Goal: Information Seeking & Learning: Compare options

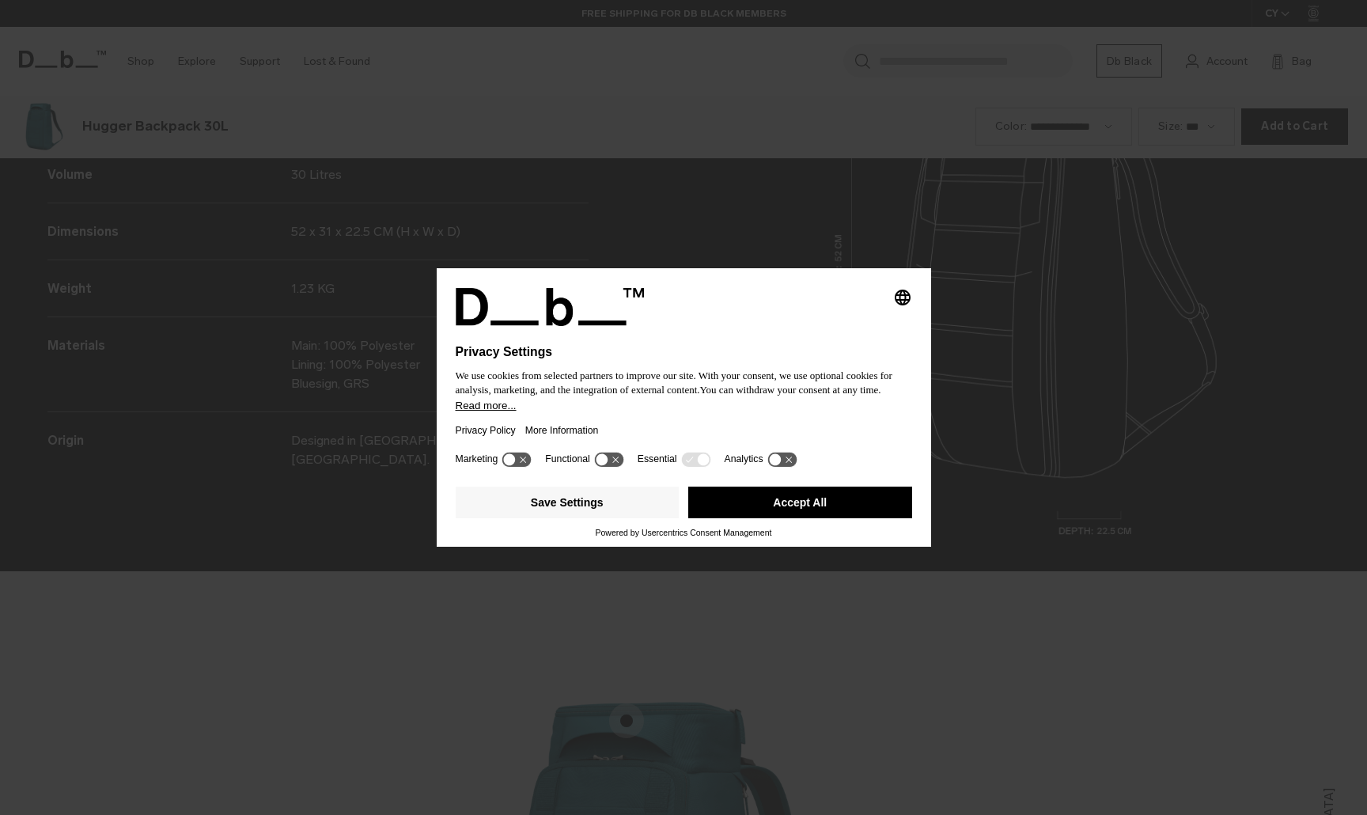
scroll to position [2444, 0]
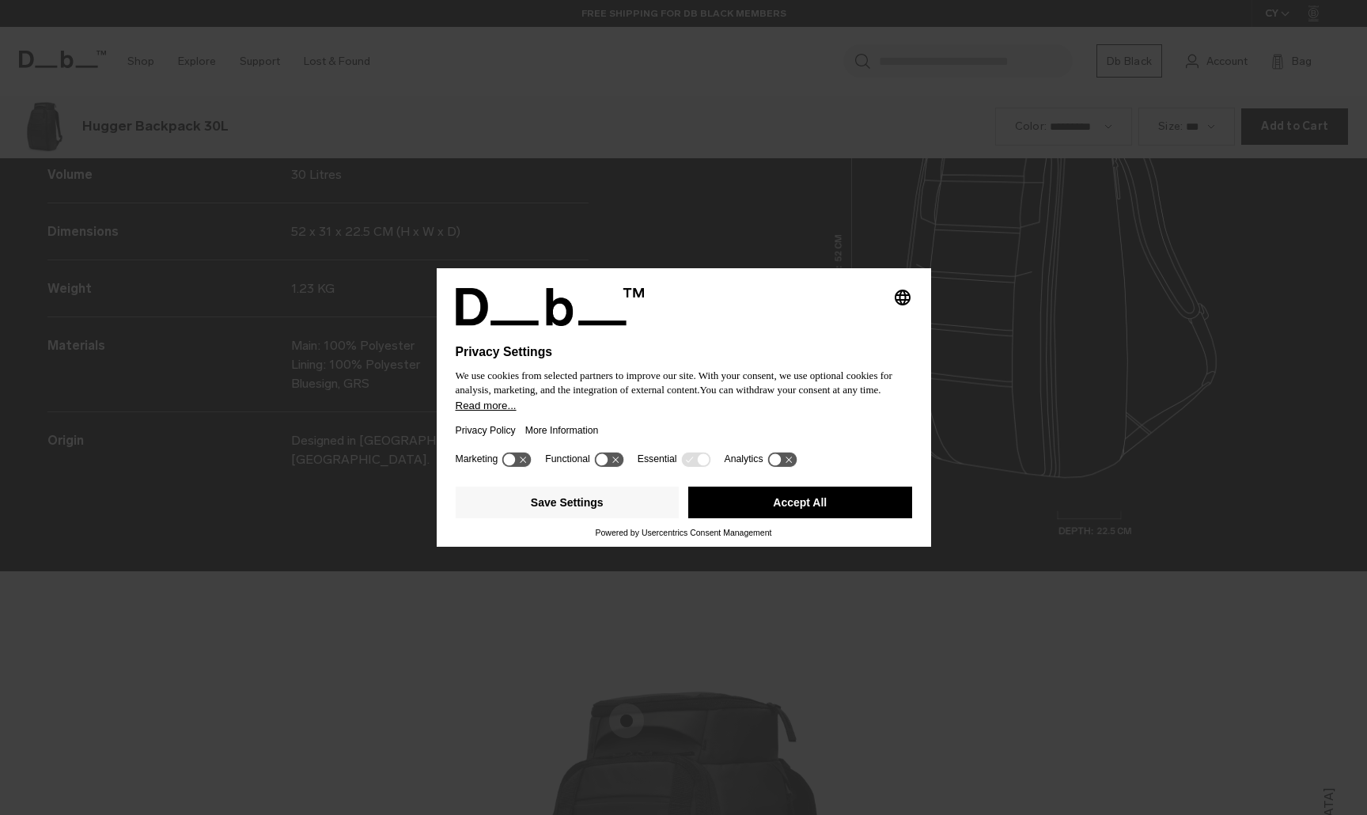
scroll to position [2444, 0]
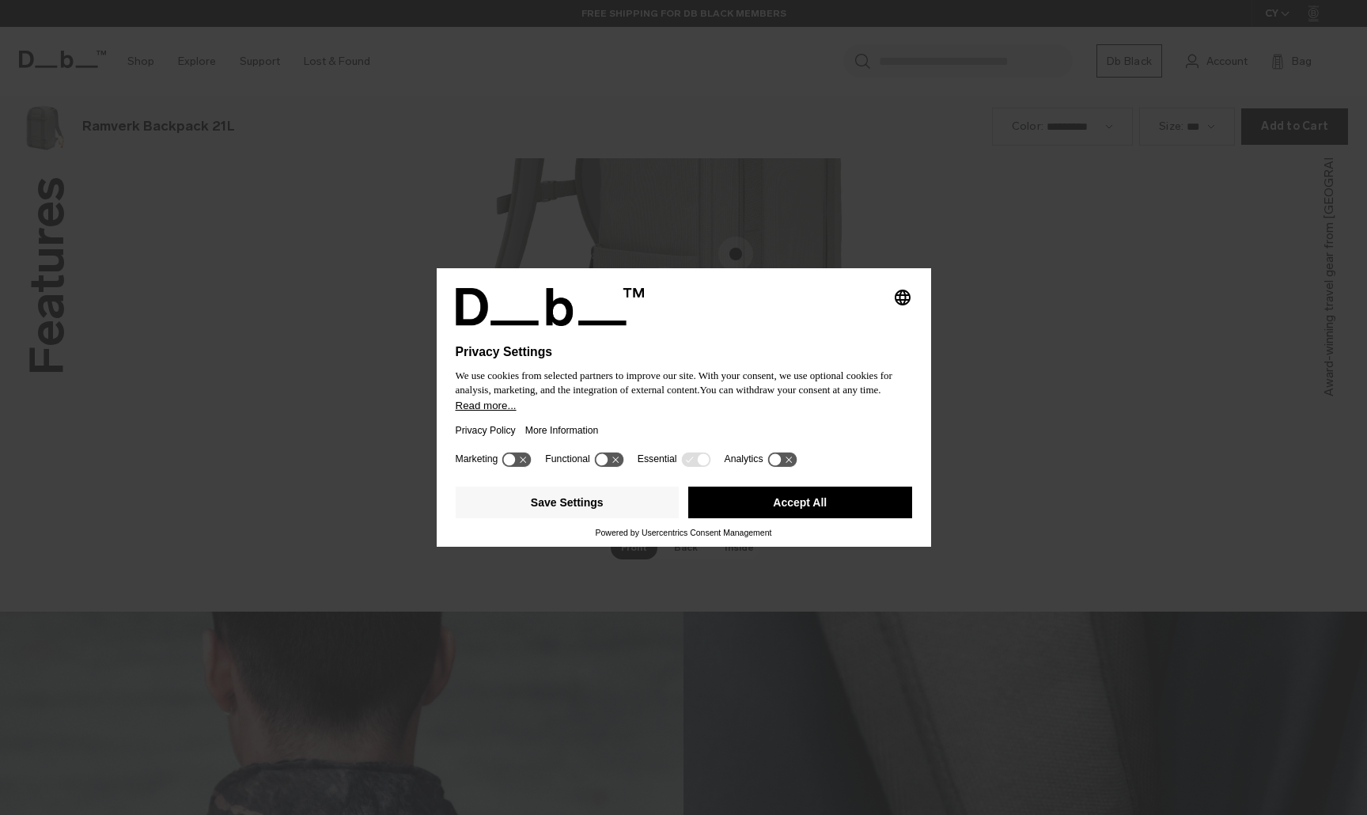
scroll to position [2444, 0]
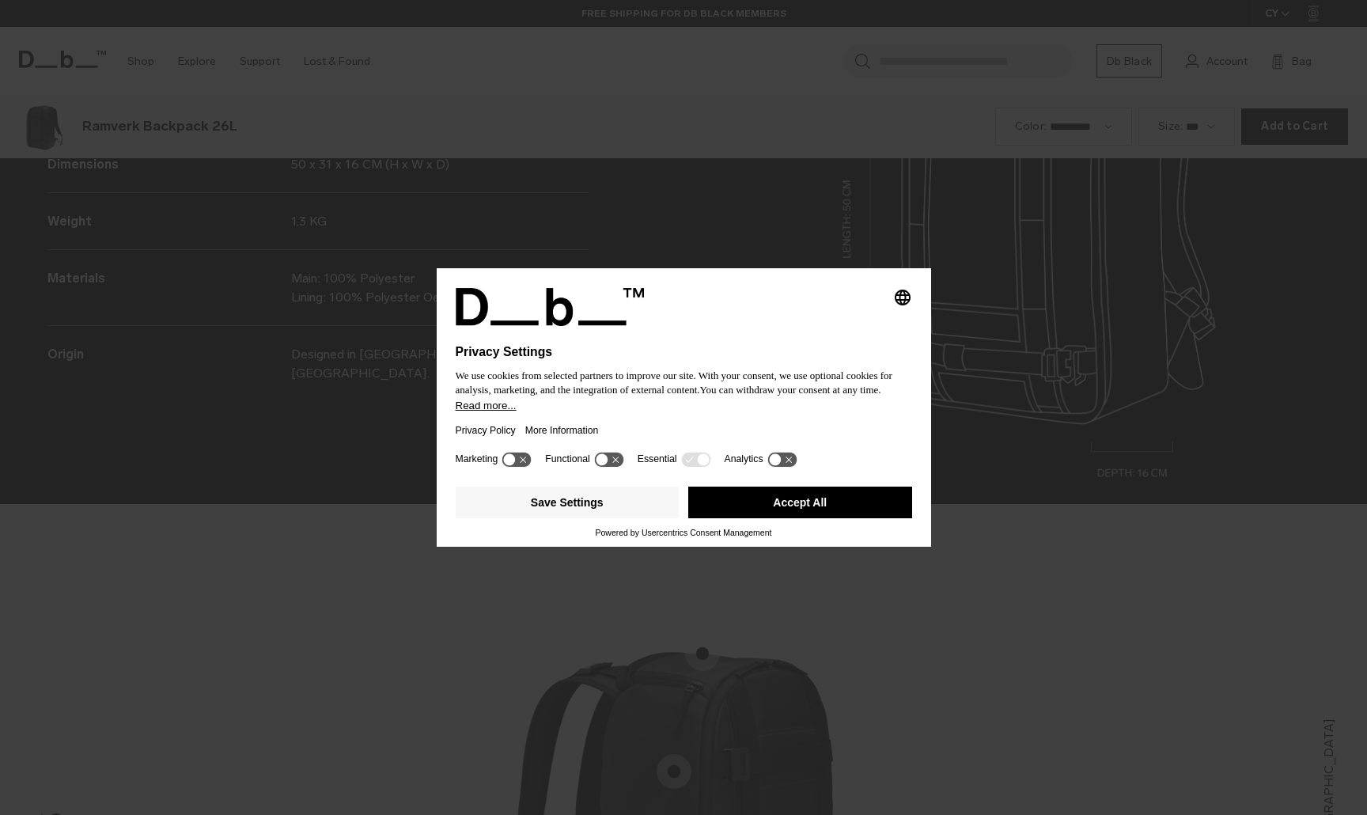
scroll to position [2444, 0]
